Goal: Task Accomplishment & Management: Use online tool/utility

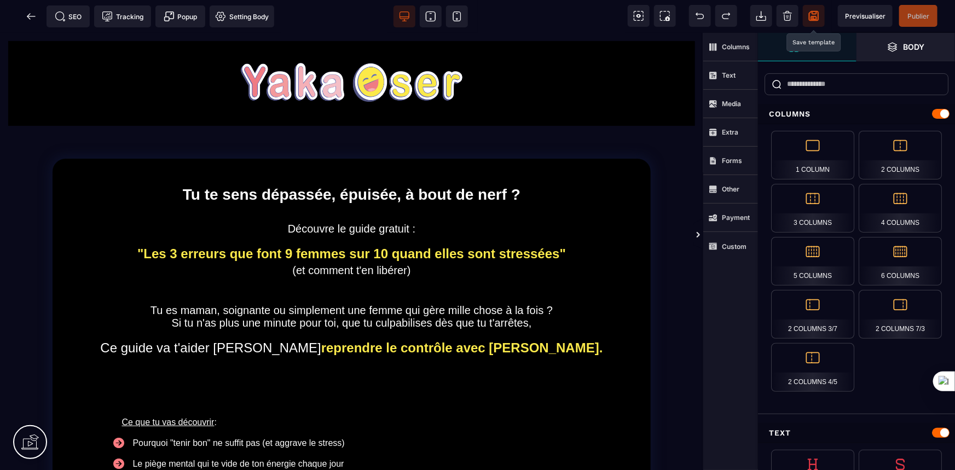
click at [814, 15] on icon at bounding box center [813, 15] width 11 height 11
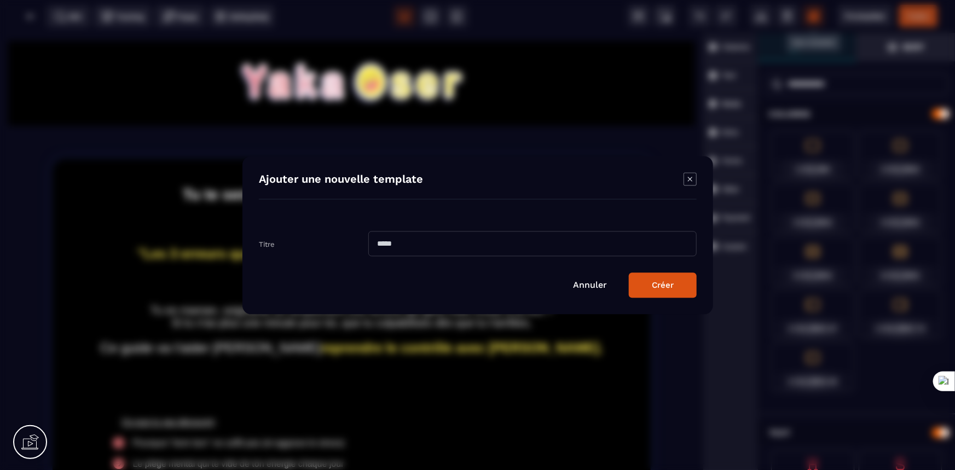
click at [692, 181] on icon "Modal window" at bounding box center [689, 178] width 13 height 13
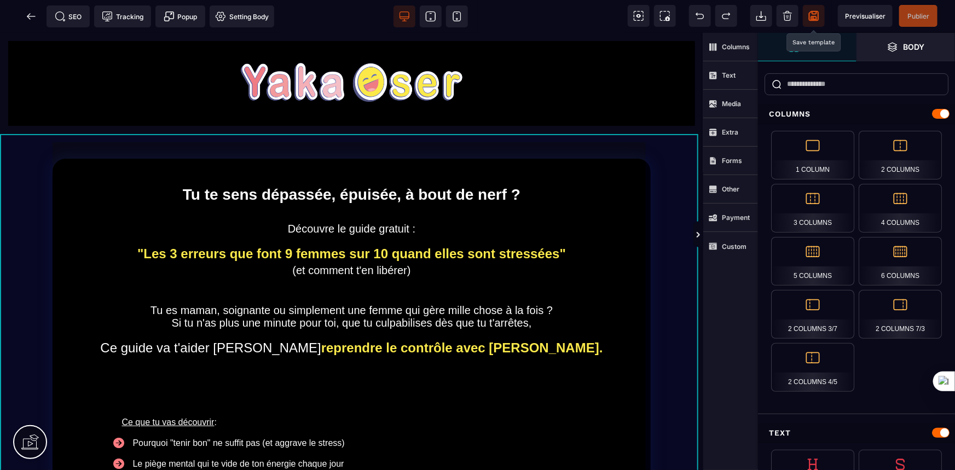
click at [692, 180] on div "Tu te sens dépassée, épuisée, à bout de nerf ? Découvre le guide gratuit : "Les…" at bounding box center [351, 427] width 703 height 589
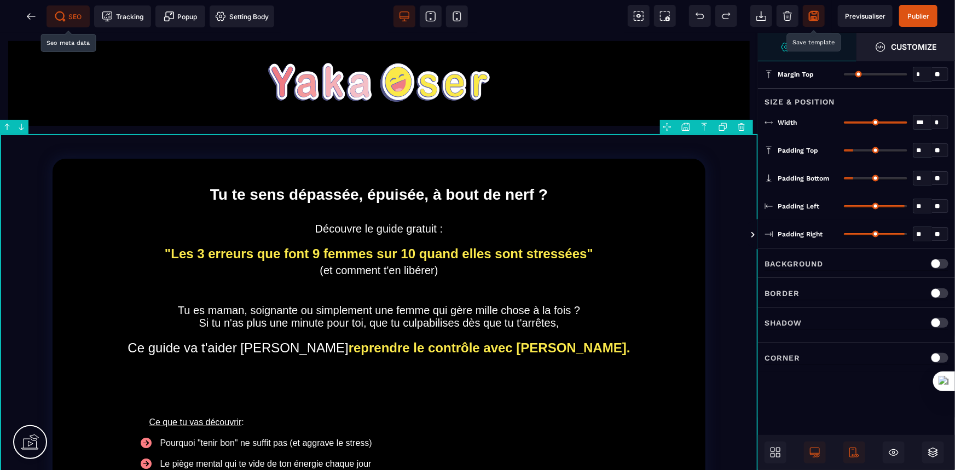
click at [71, 16] on span "SEO" at bounding box center [68, 16] width 27 height 11
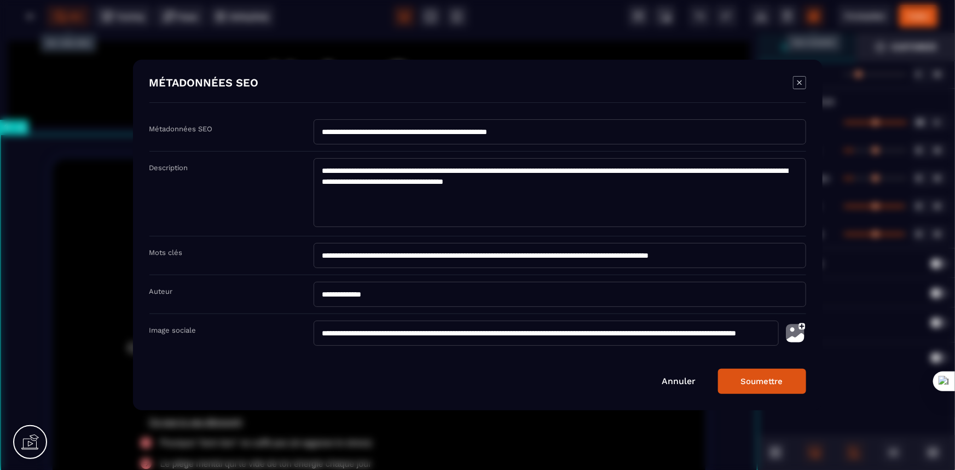
click at [797, 84] on icon "Modal window" at bounding box center [799, 82] width 13 height 13
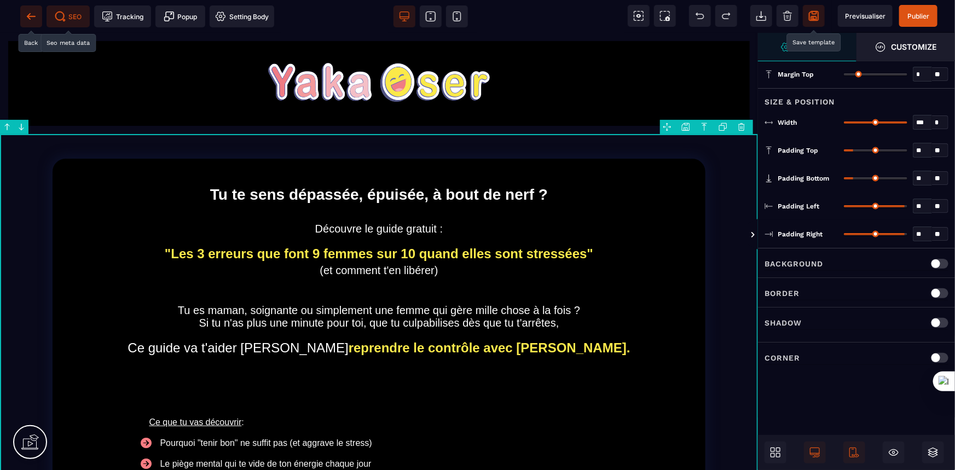
click at [28, 14] on icon at bounding box center [31, 16] width 11 height 11
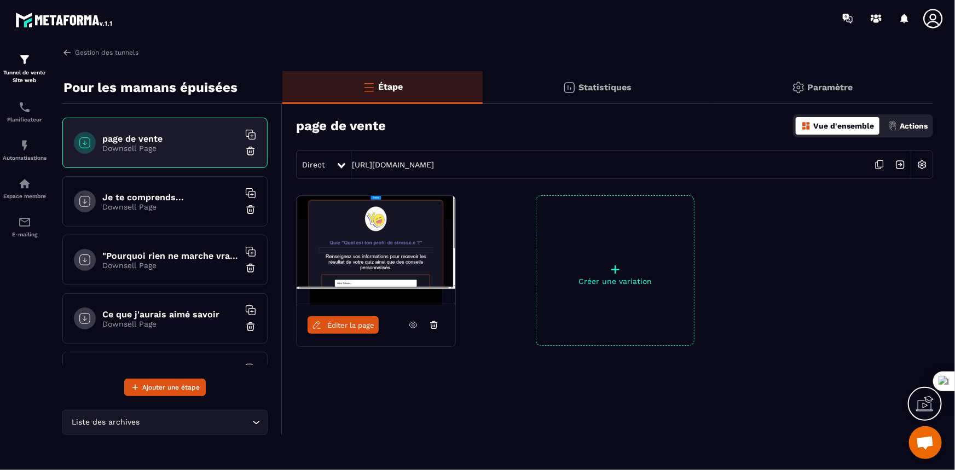
click at [173, 189] on div "Je te comprends... Downsell Page" at bounding box center [164, 201] width 205 height 50
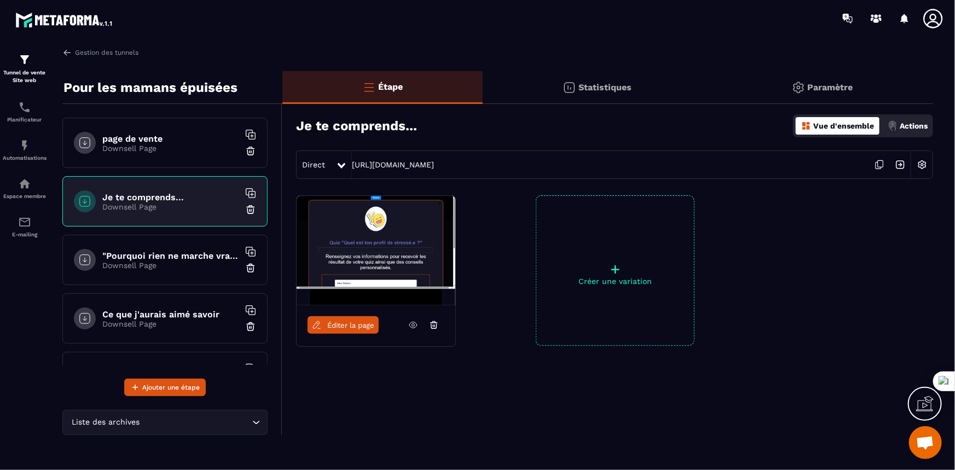
click at [353, 323] on span "Éditer la page" at bounding box center [350, 325] width 47 height 8
